Goal: Information Seeking & Learning: Find contact information

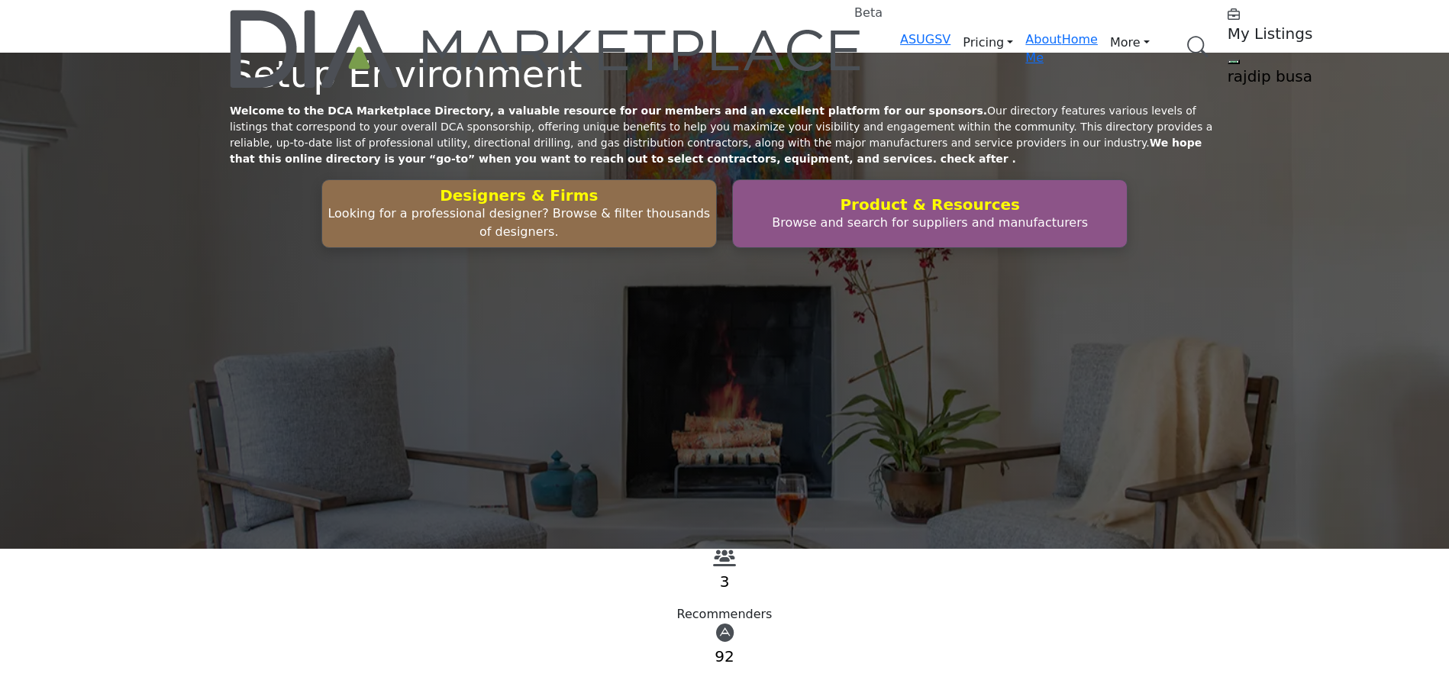
click at [0, 0] on link "Browse Categories" at bounding box center [0, 0] width 0 height 0
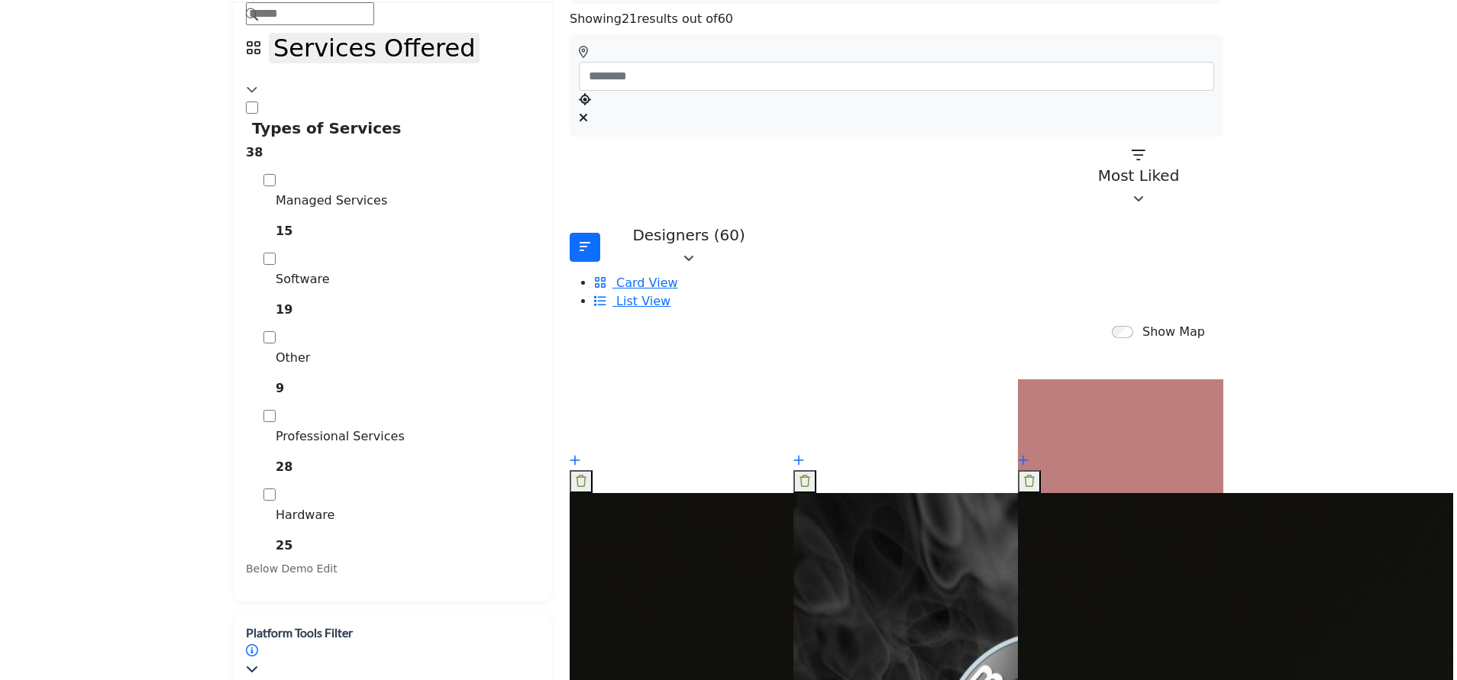
scroll to position [458, 0]
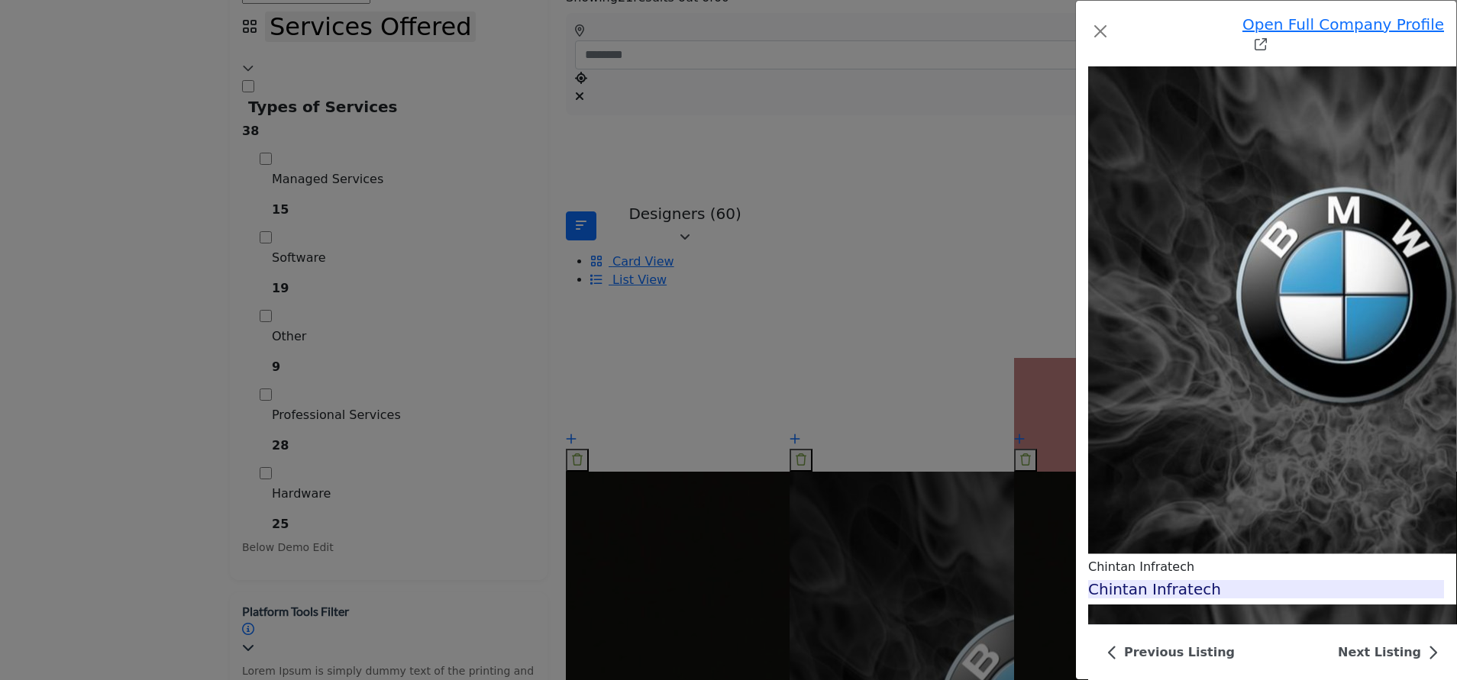
scroll to position [4937, 0]
drag, startPoint x: 831, startPoint y: 175, endPoint x: 976, endPoint y: 172, distance: 144.3
drag, startPoint x: 976, startPoint y: 172, endPoint x: 846, endPoint y: 169, distance: 129.8
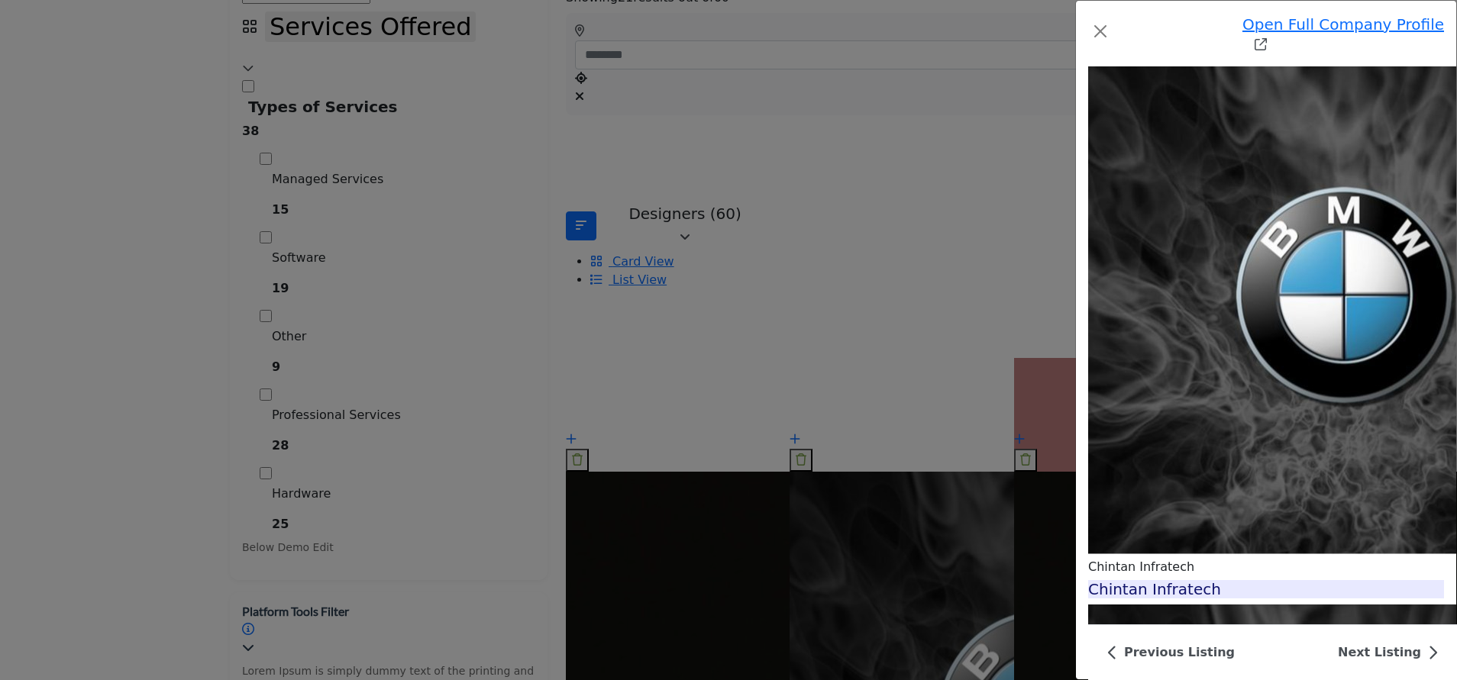
click at [1088, 49] on img "Company Data Modal" at bounding box center [1343, 304] width 511 height 511
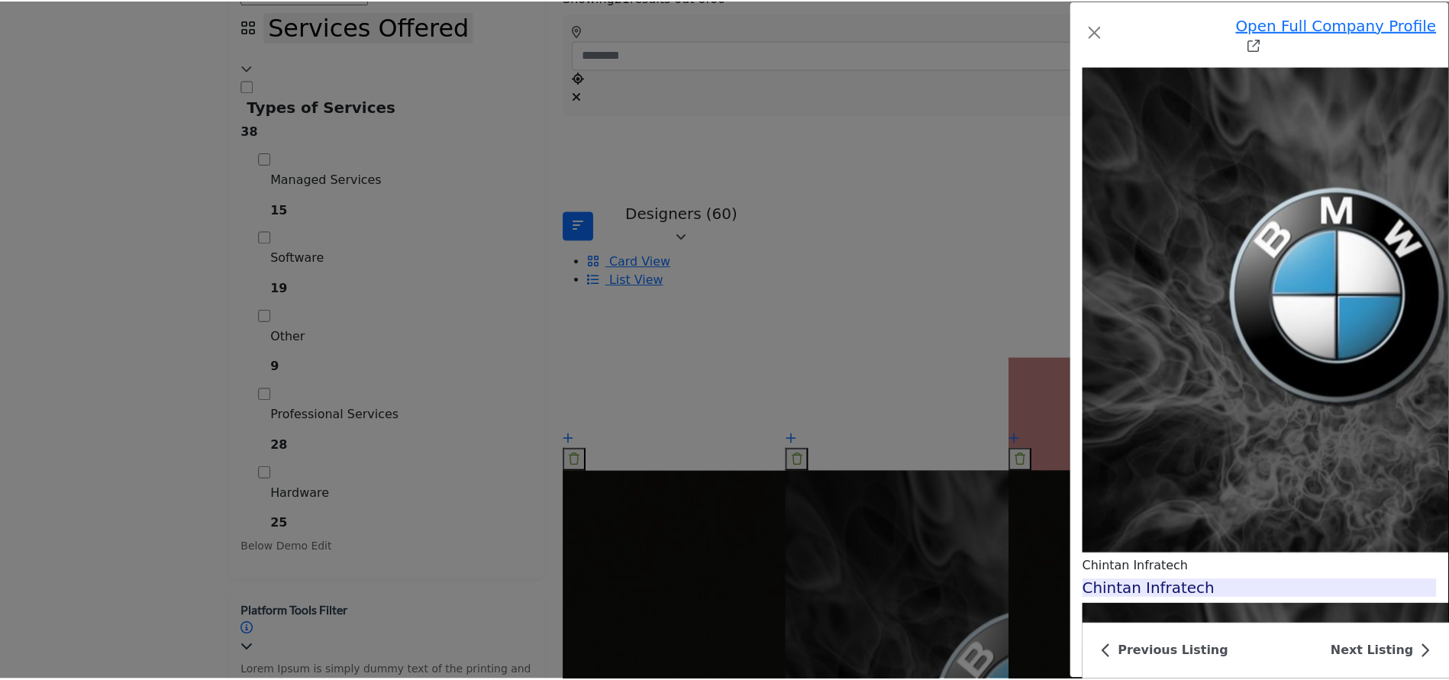
scroll to position [4937, 0]
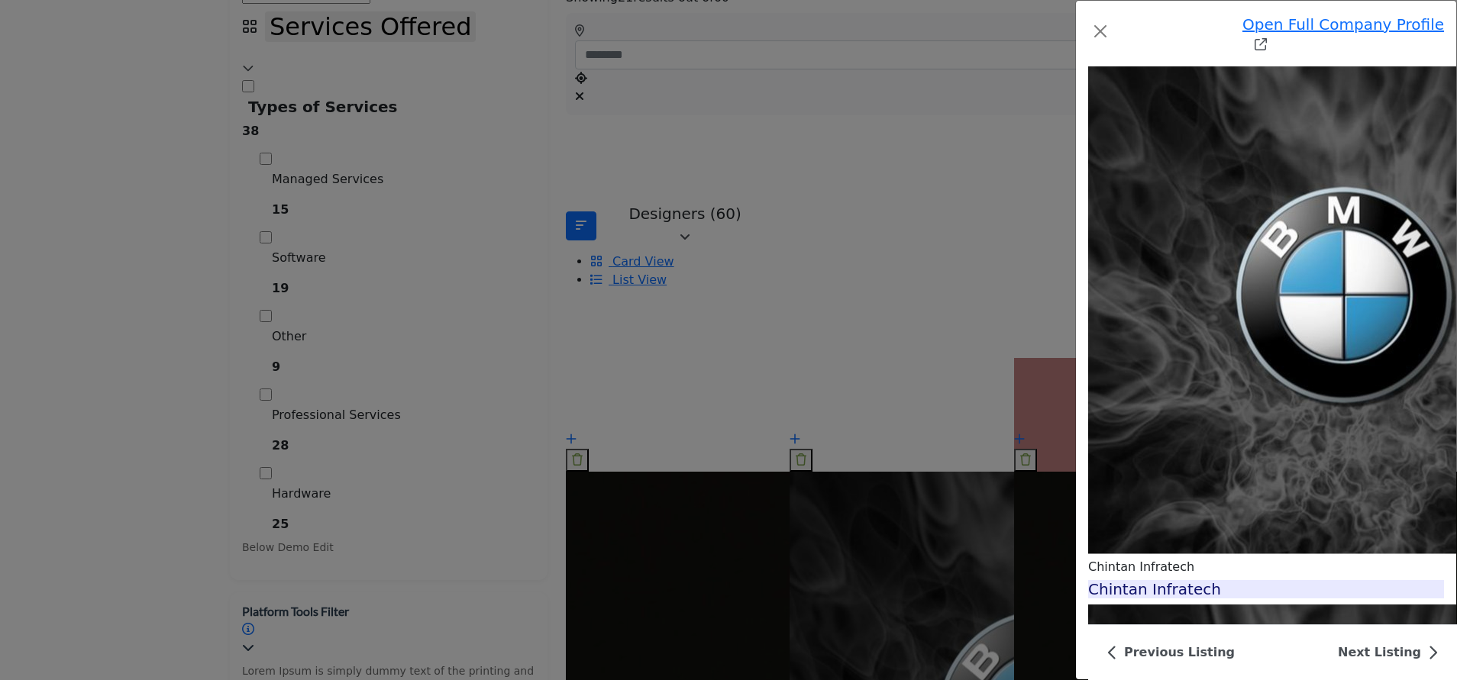
click at [205, 205] on div "Open Full Company Profile [PERSON_NAME] Infratech Badge 1 Badge 1 Badge 1 Badge…" at bounding box center [728, 340] width 1457 height 680
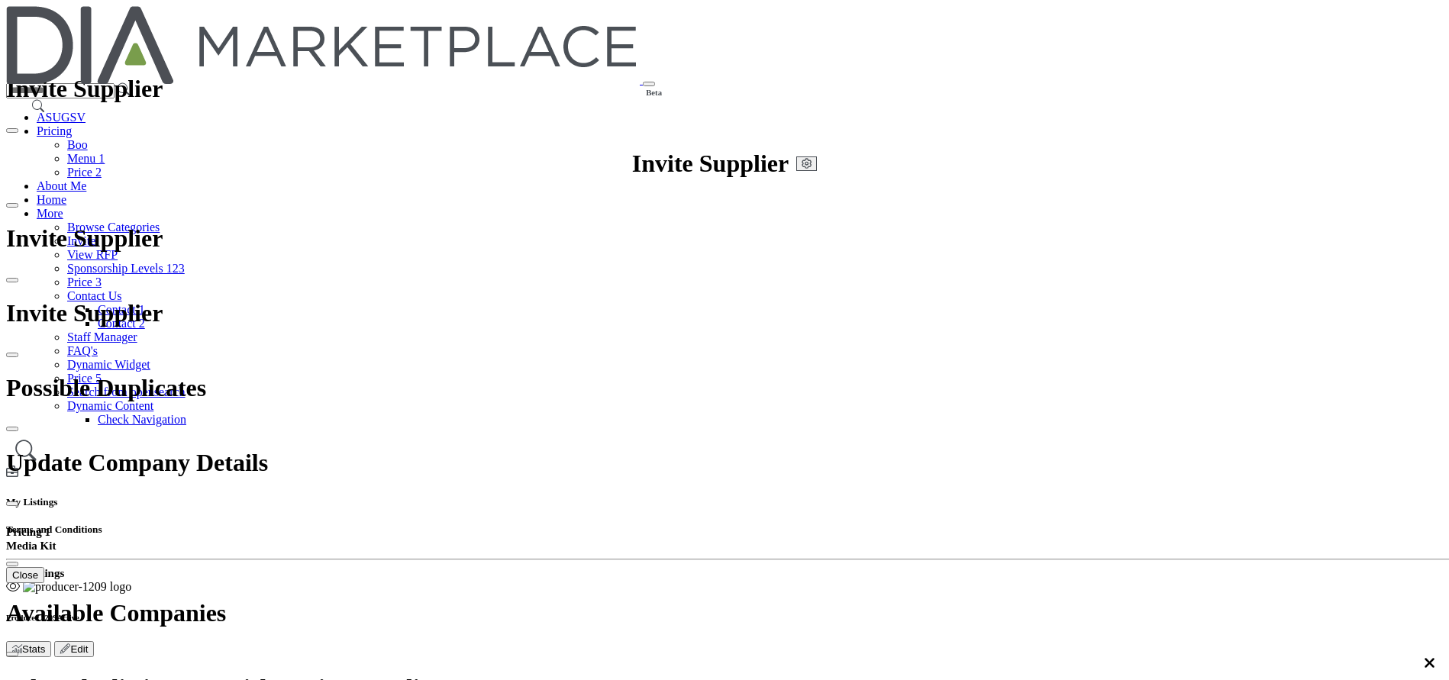
click at [160, 221] on link "Browse Categories" at bounding box center [113, 227] width 92 height 13
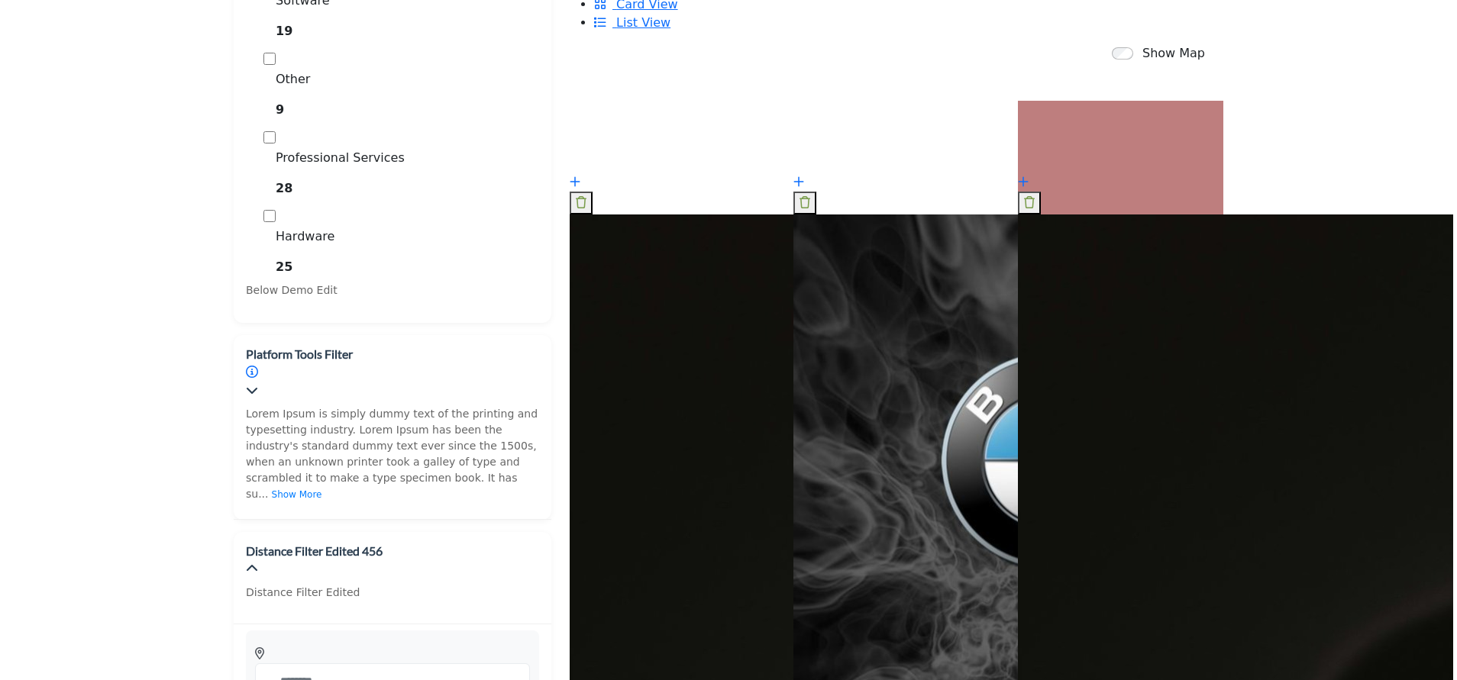
scroll to position [687, 0]
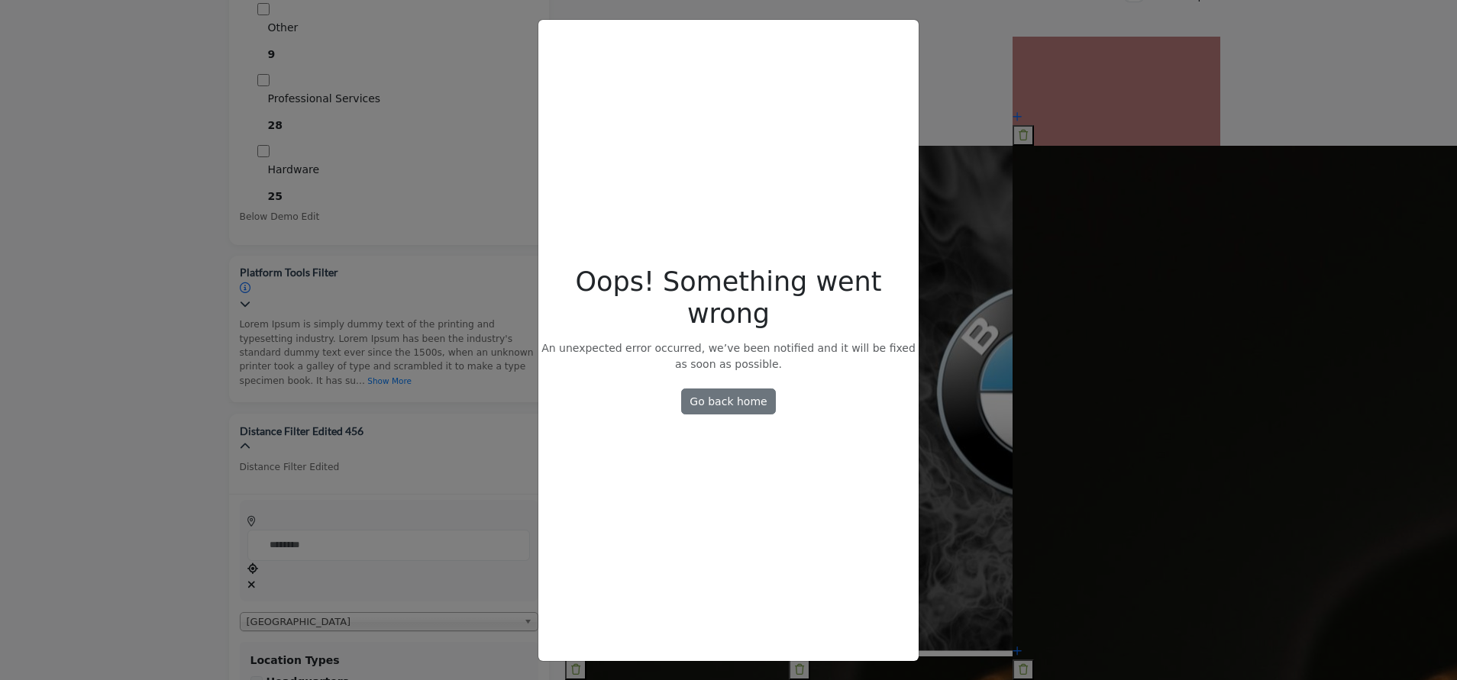
click at [979, 211] on div "Oops! Something went wrong Oops! Something went wrong An unexpected error occur…" at bounding box center [728, 340] width 1457 height 680
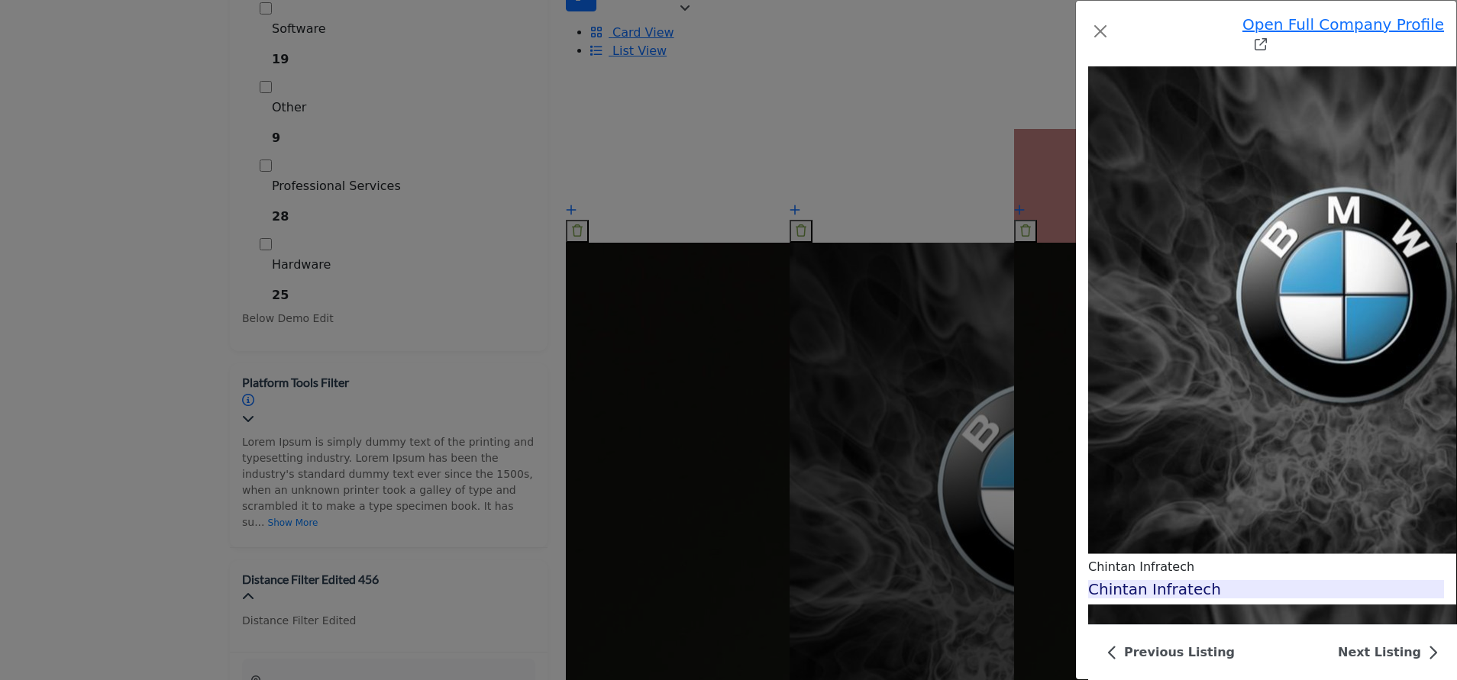
scroll to position [4937, 0]
drag, startPoint x: 841, startPoint y: 170, endPoint x: 985, endPoint y: 169, distance: 143.5
click at [1088, 20] on button "Close" at bounding box center [1100, 31] width 24 height 24
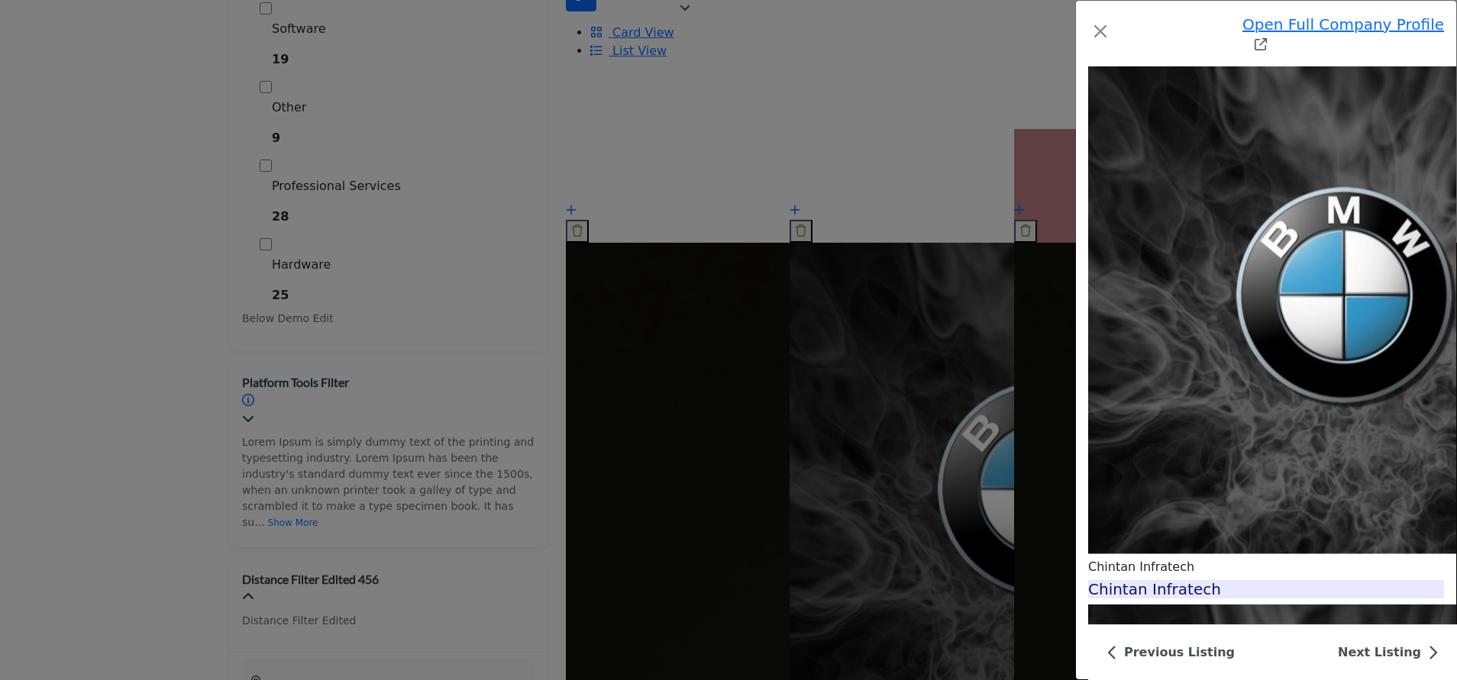
scroll to position [4806, 0]
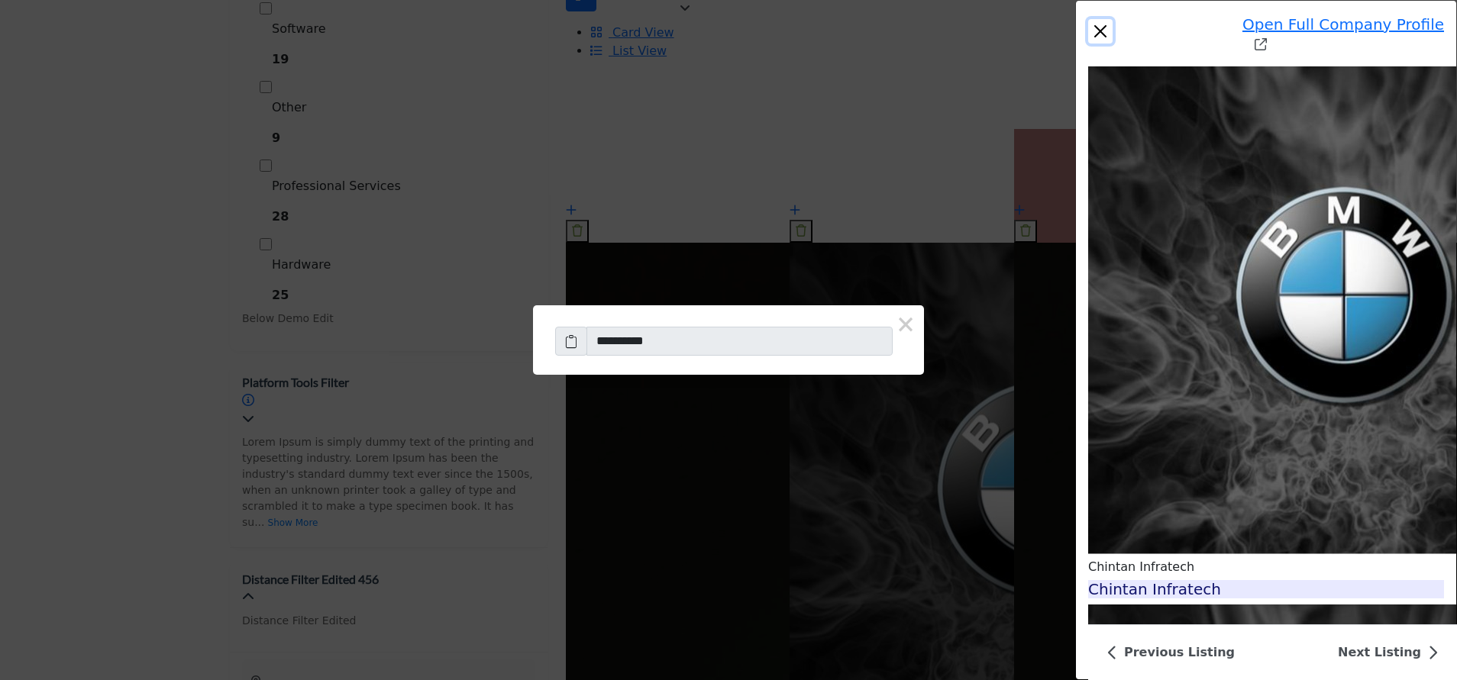
scroll to position [4005, 0]
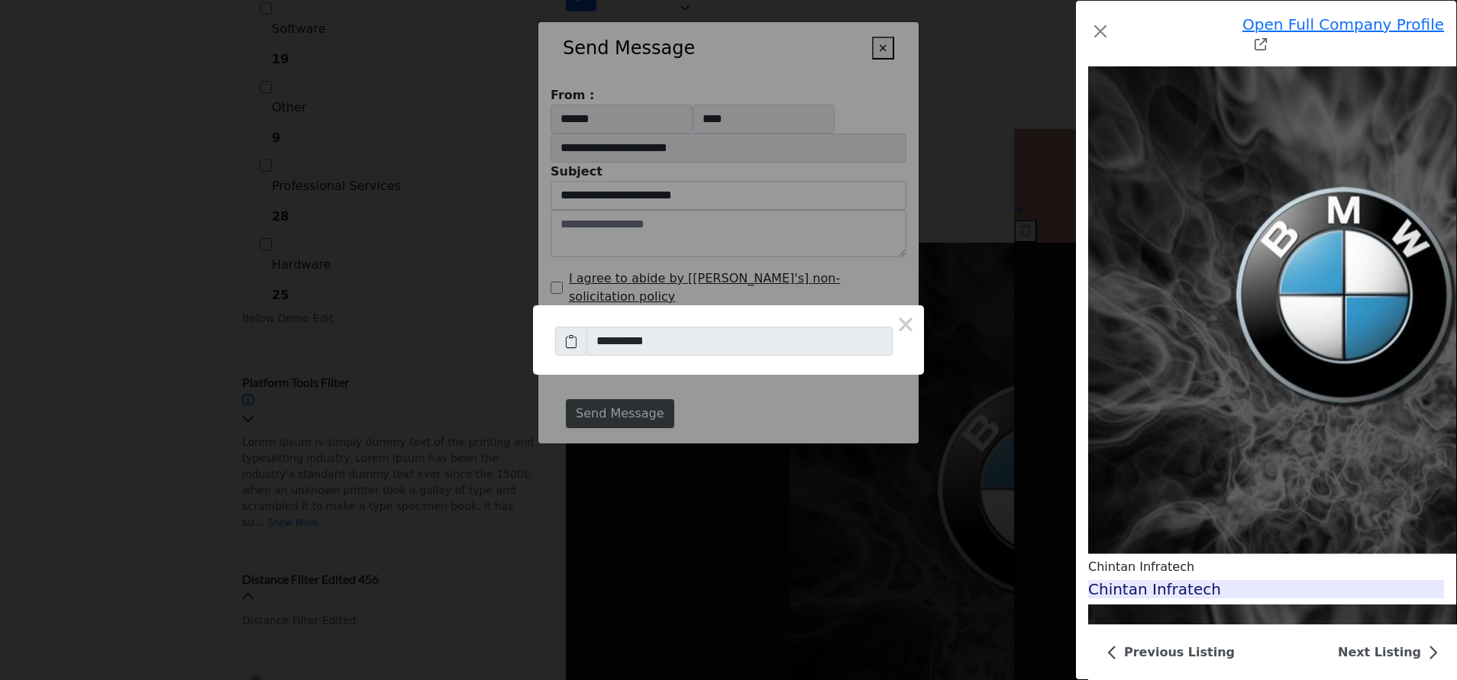
click at [893, 44] on button "×" at bounding box center [883, 48] width 22 height 23
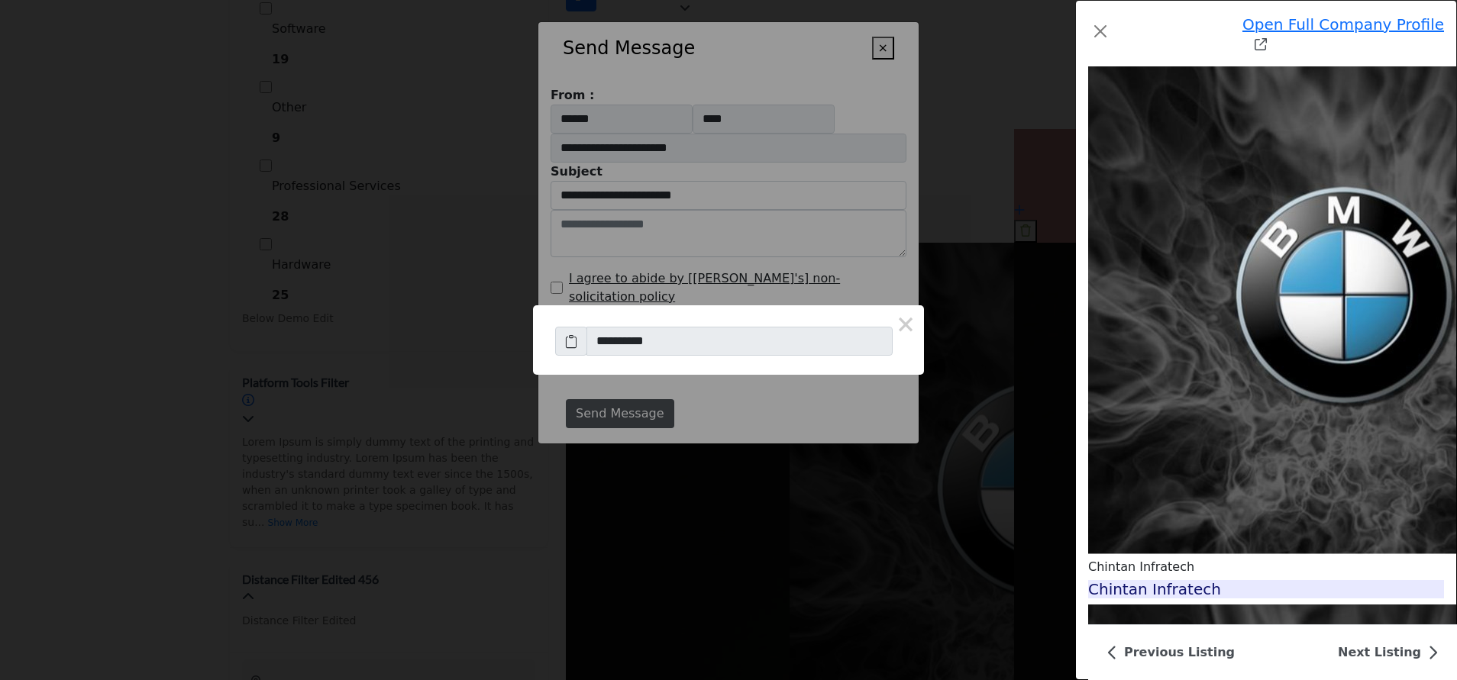
click at [892, 40] on button "×" at bounding box center [883, 48] width 22 height 23
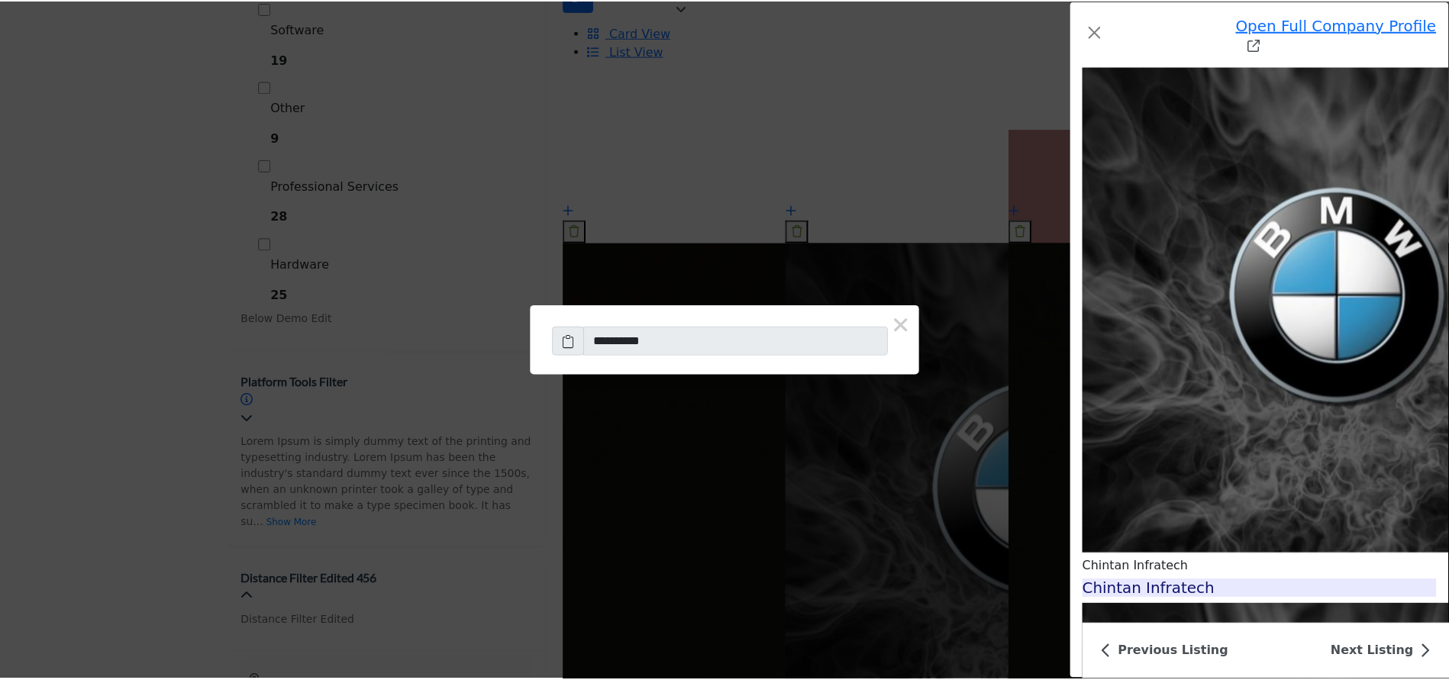
scroll to position [3776, 0]
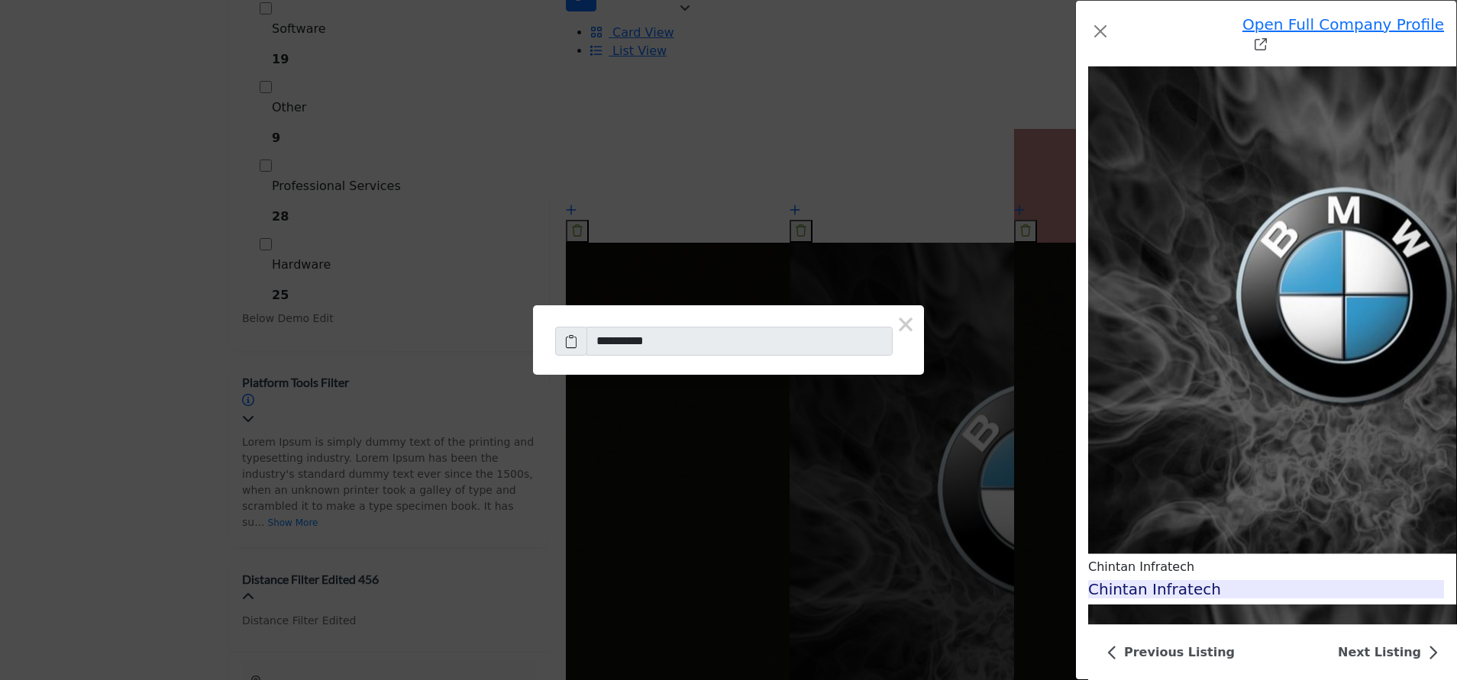
click at [1088, 21] on button "Close" at bounding box center [1100, 31] width 24 height 24
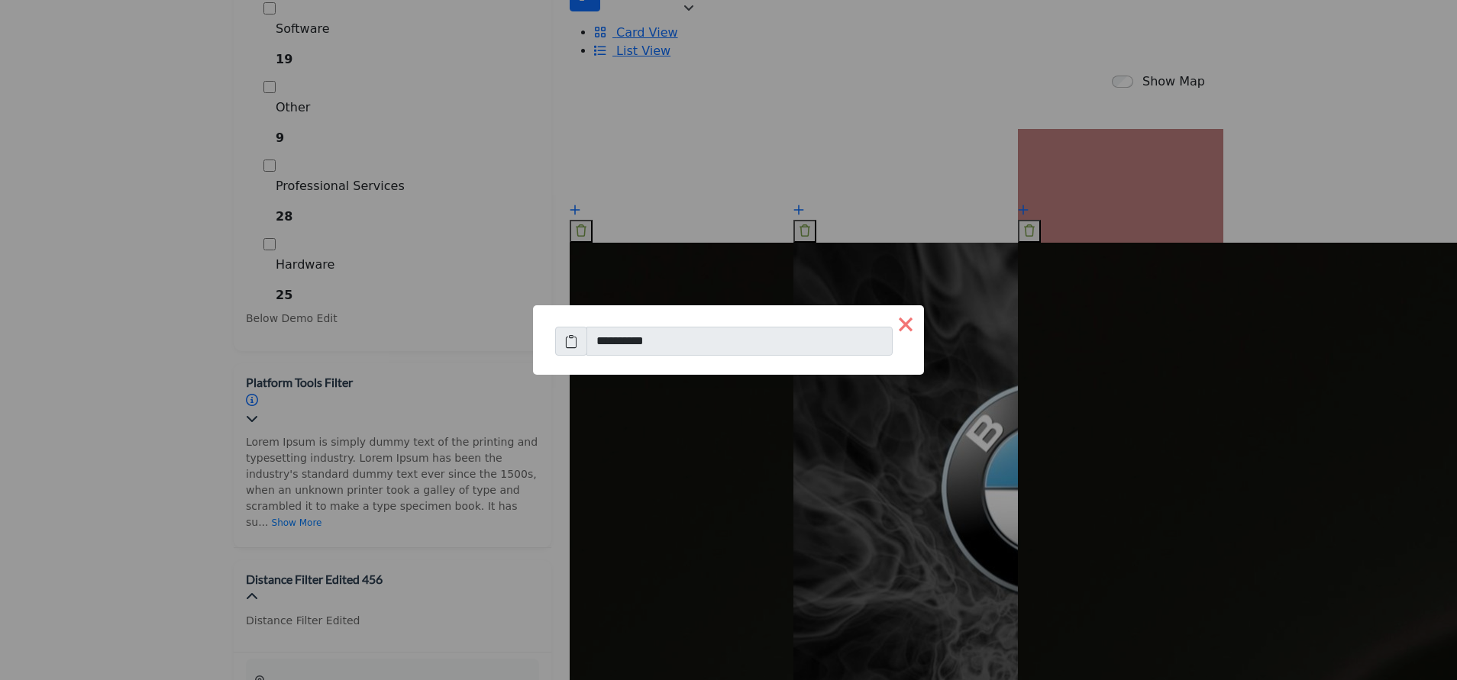
click at [887, 324] on button "×" at bounding box center [905, 323] width 37 height 37
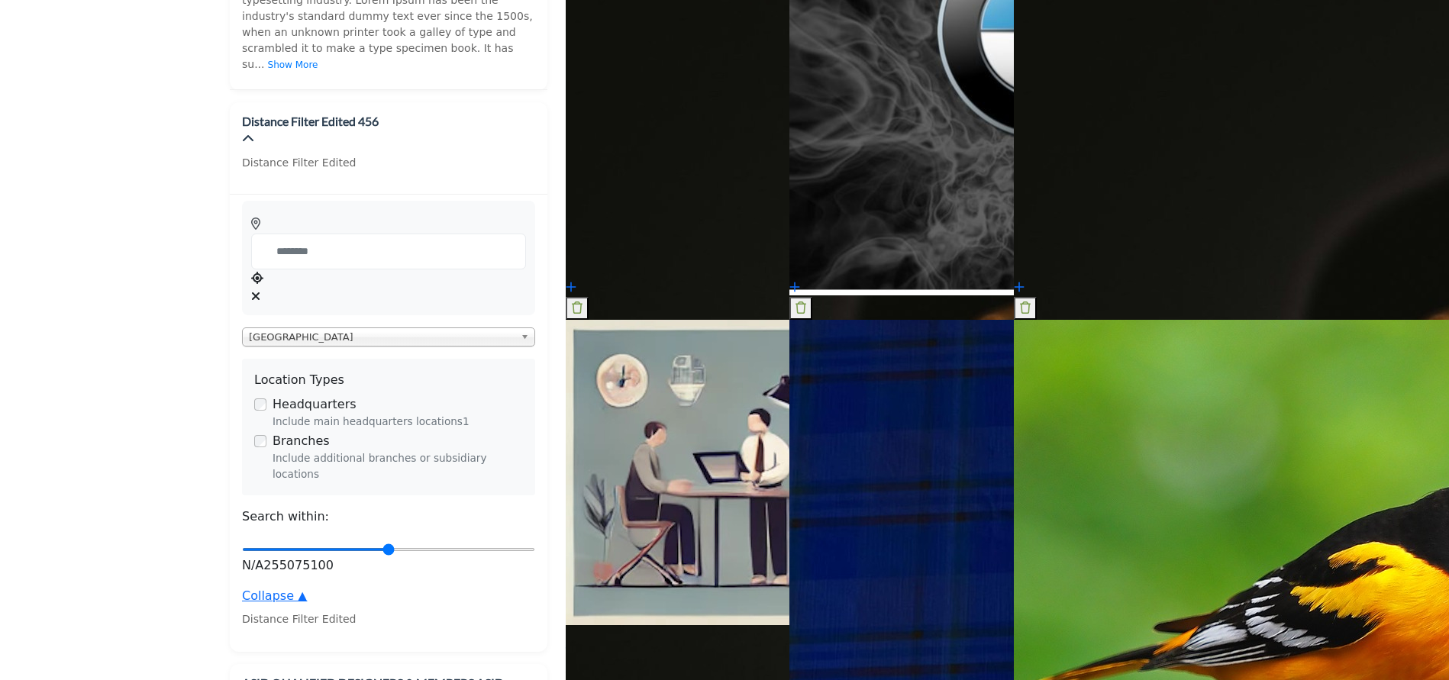
scroll to position [916, 0]
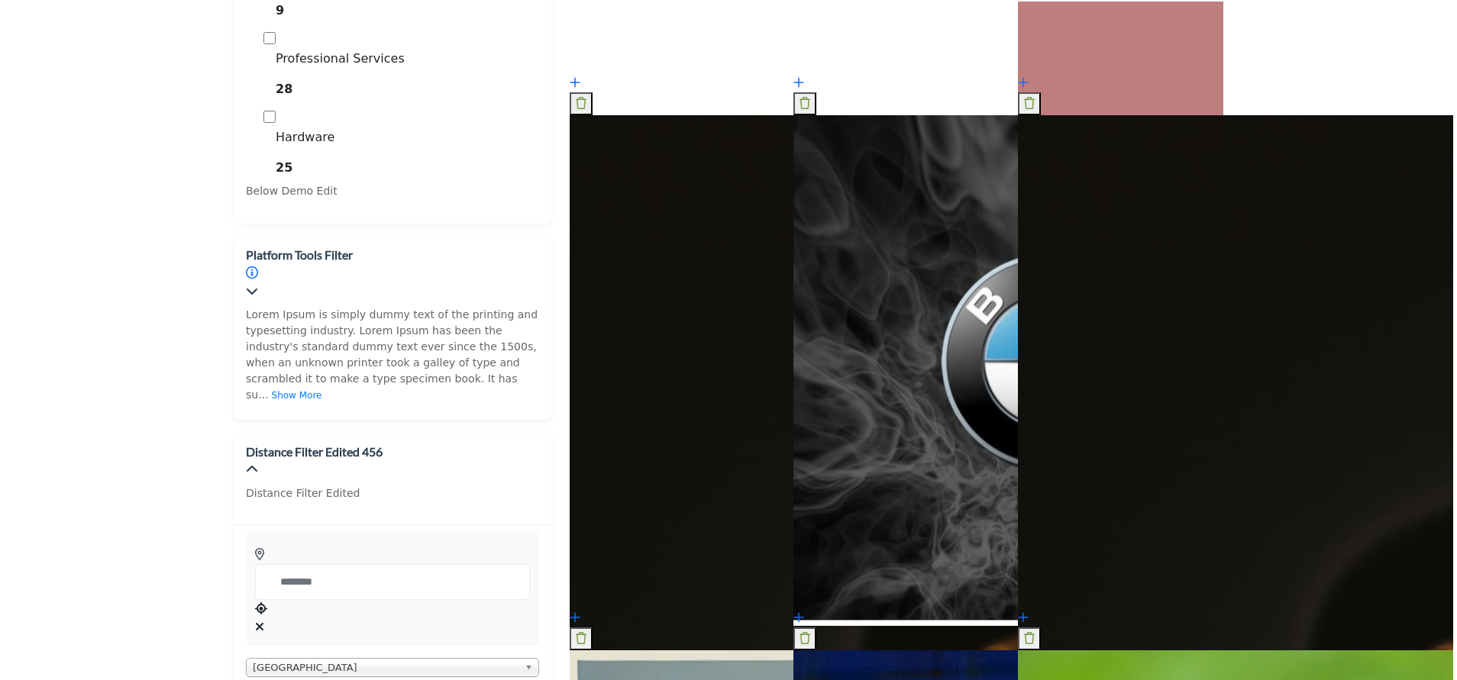
scroll to position [586, 0]
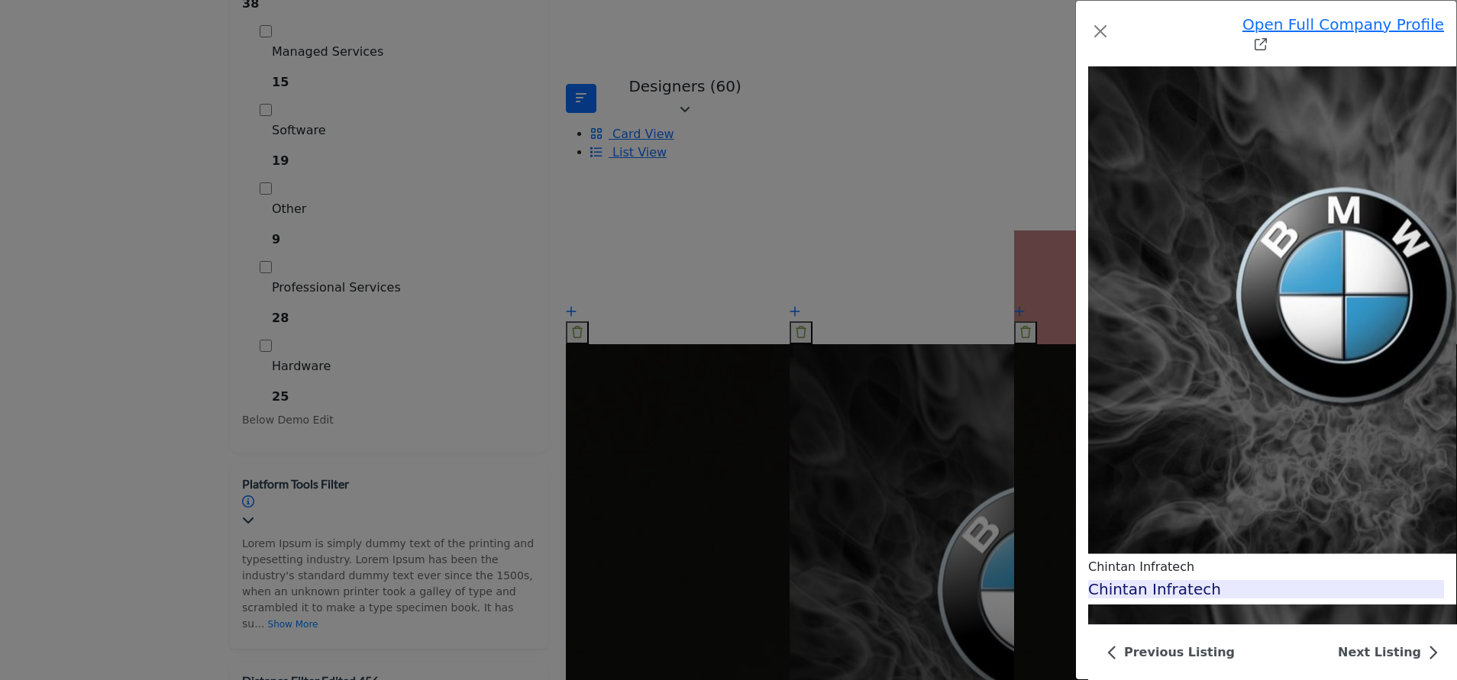
scroll to position [4921, 0]
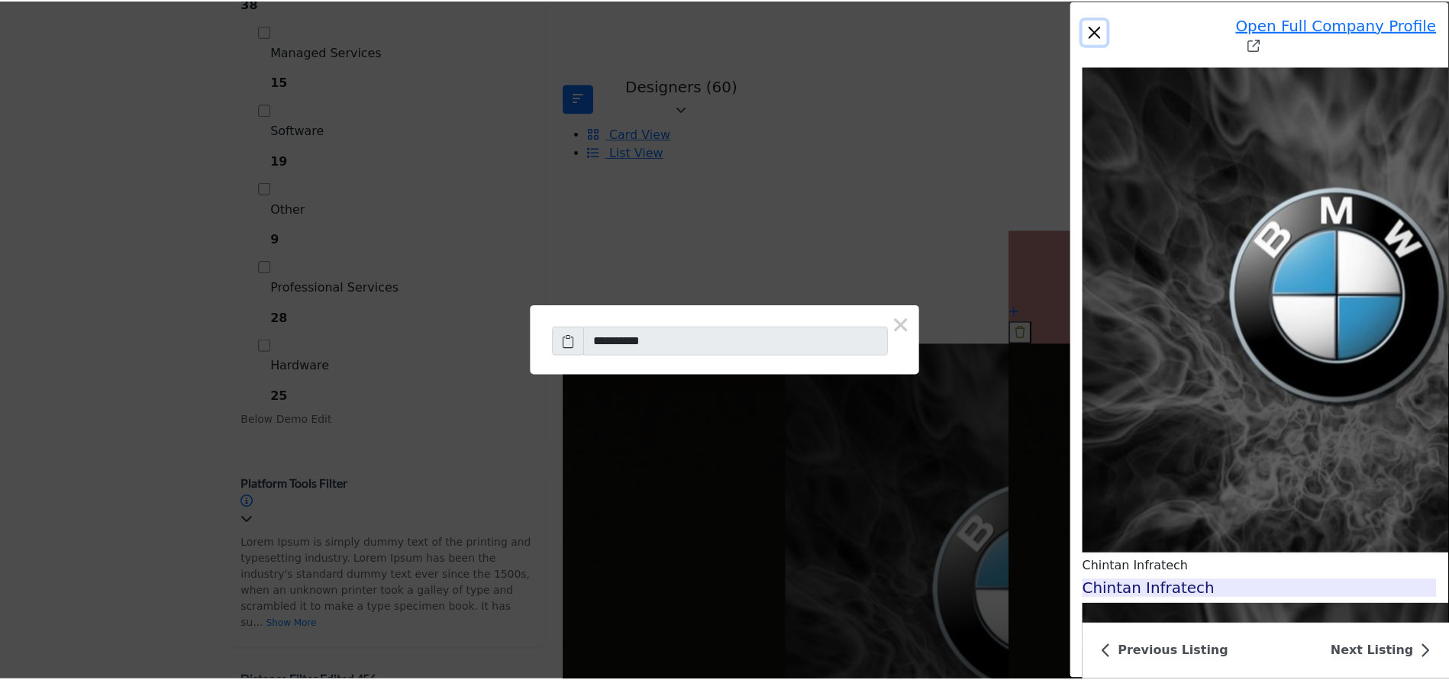
scroll to position [2467, 0]
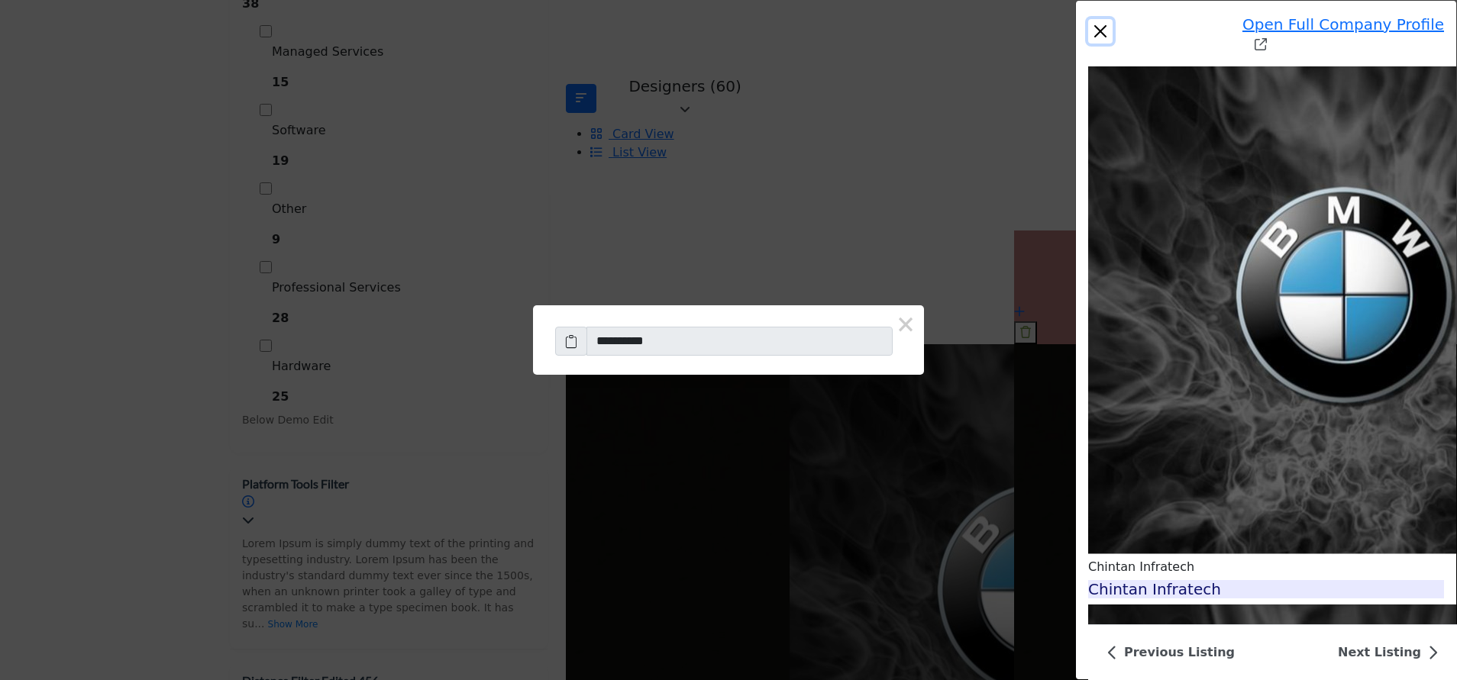
click at [1088, 23] on button "Close" at bounding box center [1100, 31] width 24 height 24
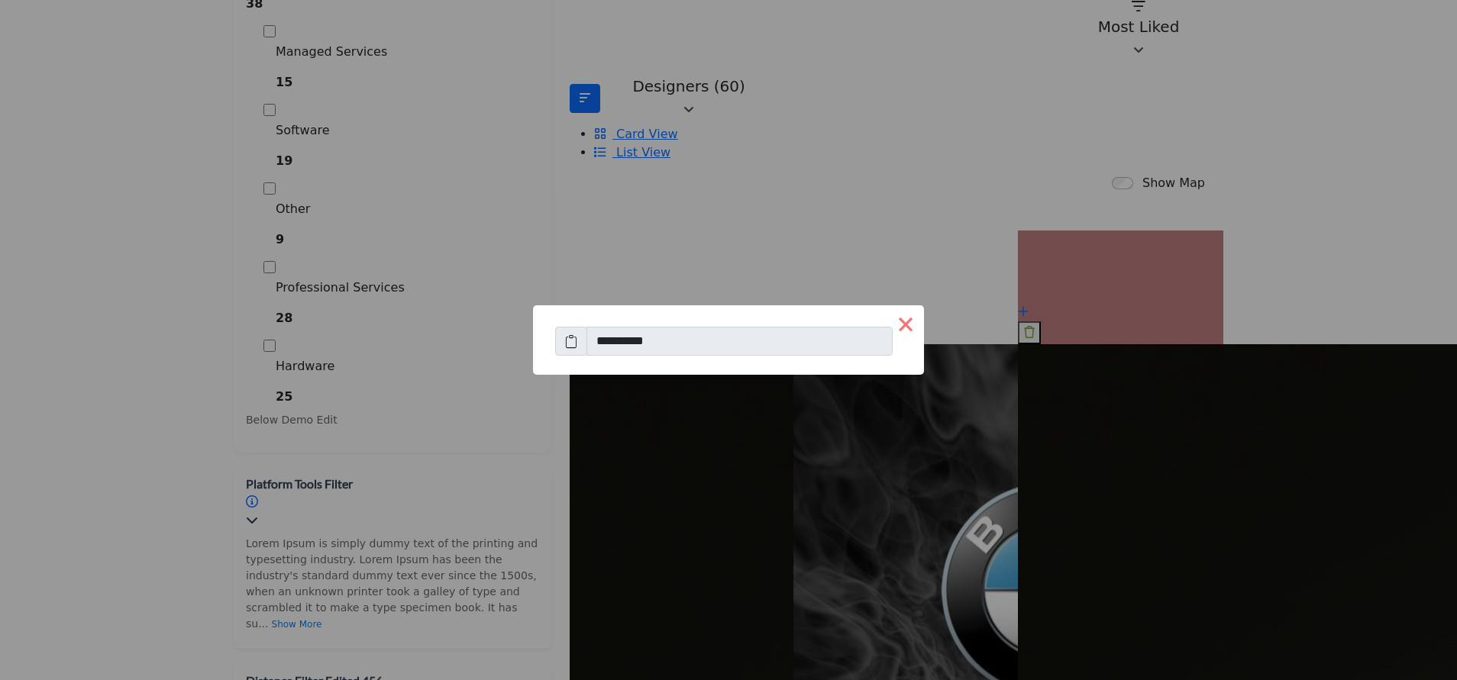
click at [887, 320] on button "×" at bounding box center [905, 323] width 37 height 37
